Goal: Task Accomplishment & Management: Manage account settings

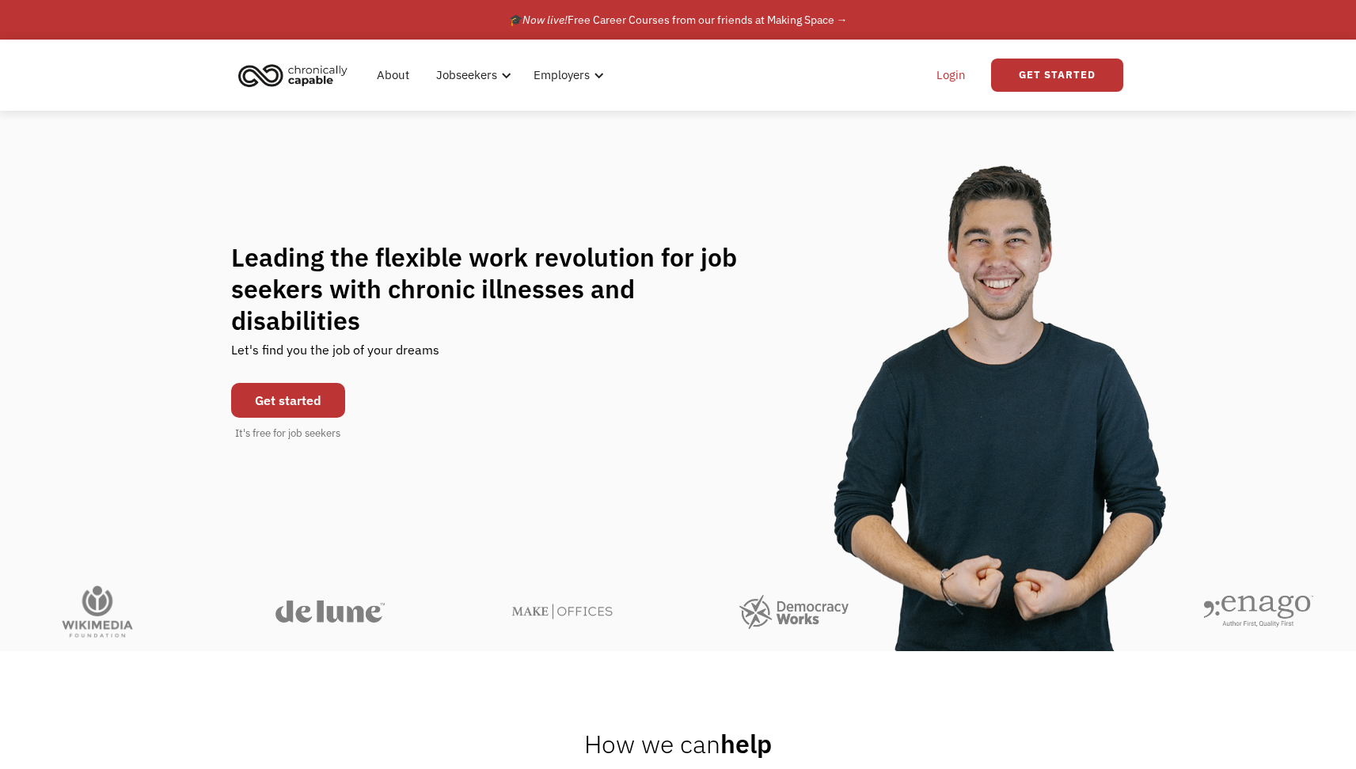
click at [962, 74] on link "Login" at bounding box center [951, 75] width 48 height 51
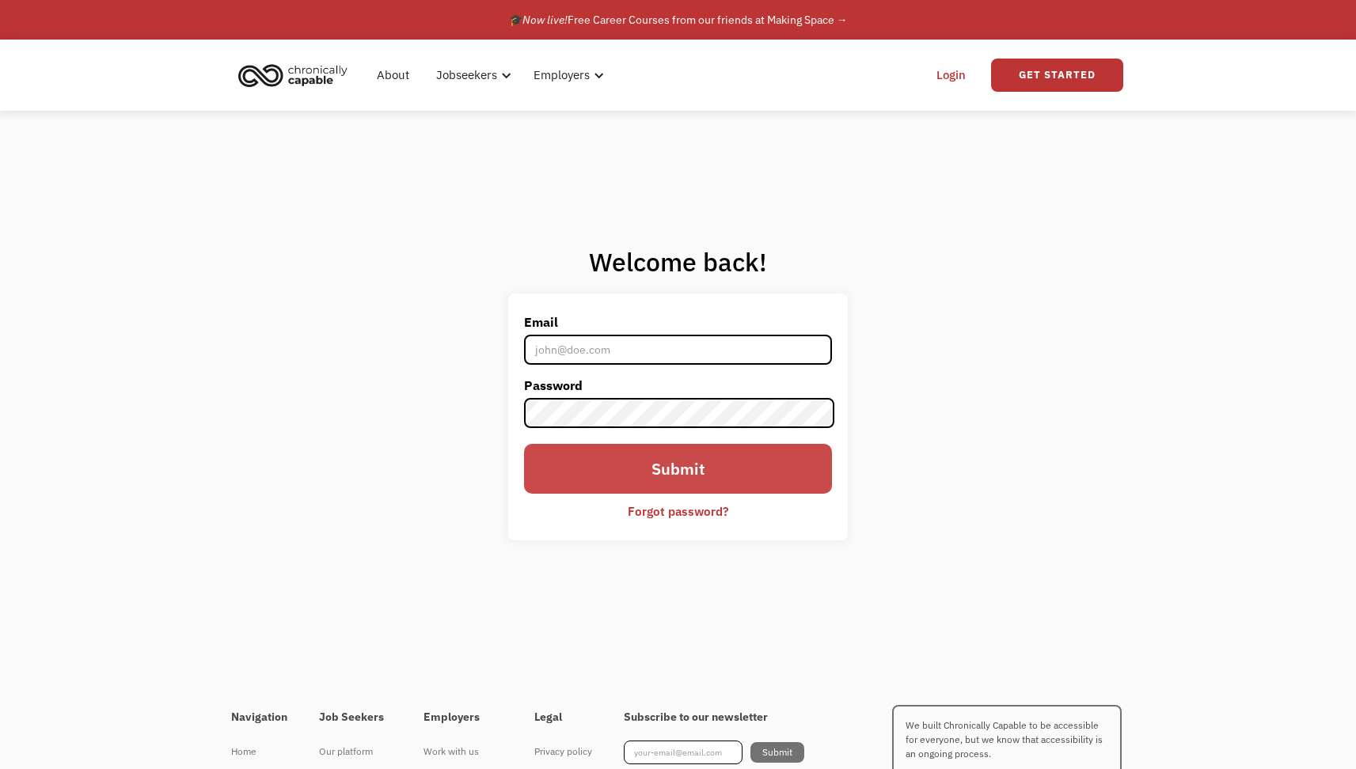
type input "[EMAIL_ADDRESS][DOMAIN_NAME]"
click at [701, 477] on input "Submit" at bounding box center [677, 469] width 307 height 50
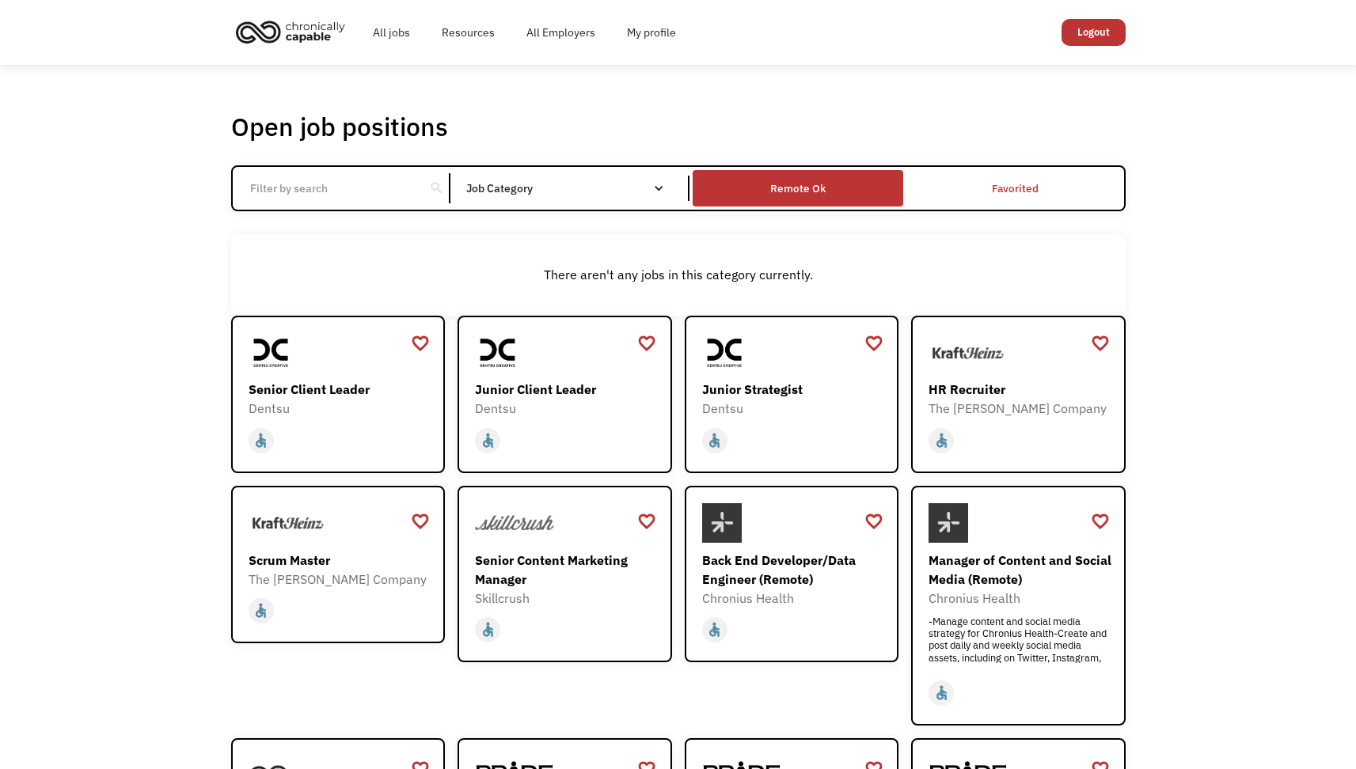
click at [784, 180] on div "Remote Ok" at bounding box center [797, 188] width 55 height 19
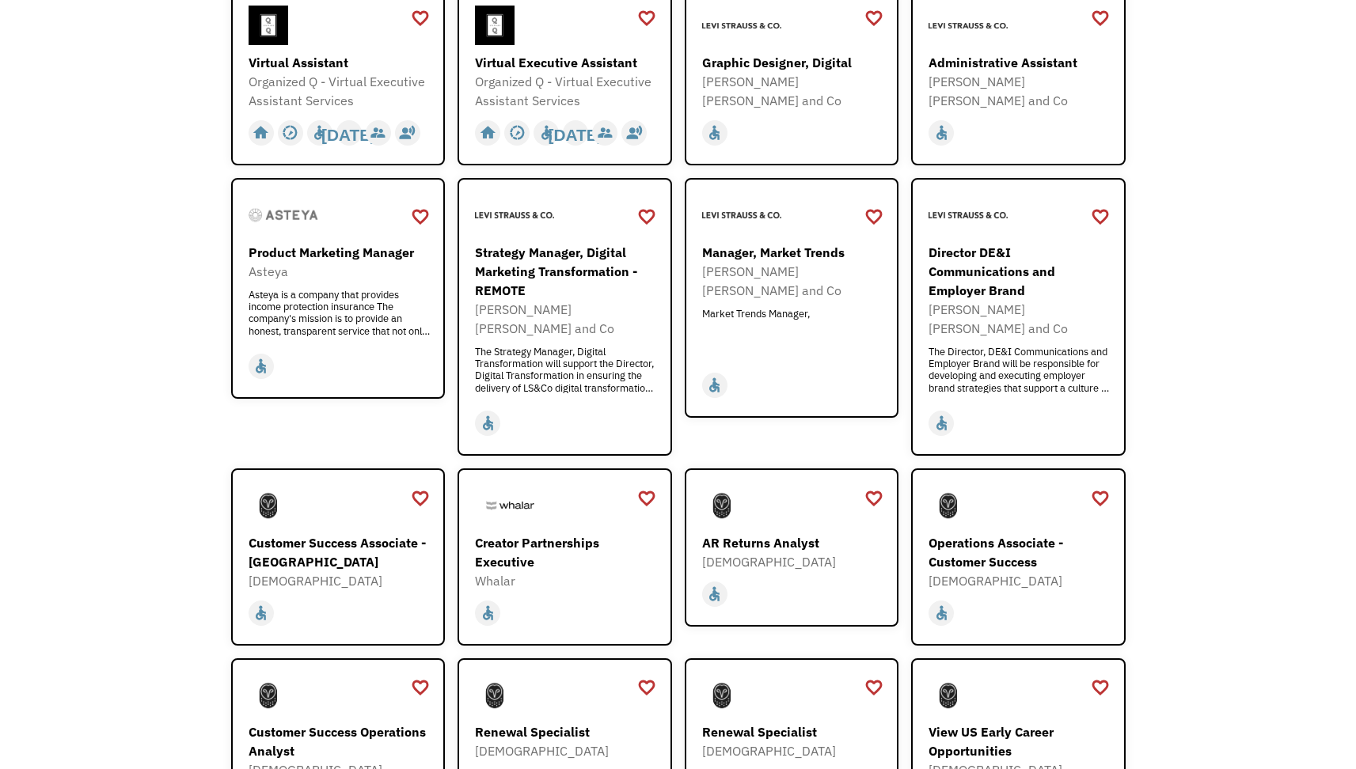
scroll to position [789, 0]
